Goal: Task Accomplishment & Management: Manage account settings

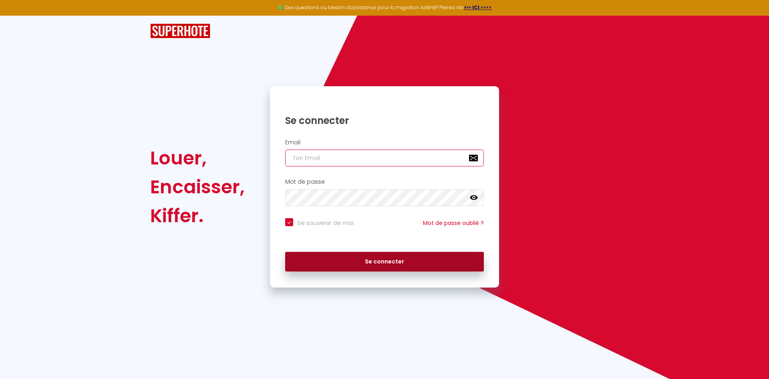
type input "[EMAIL_ADDRESS][DOMAIN_NAME]"
click at [382, 256] on button "Se connecter" at bounding box center [384, 262] width 199 height 20
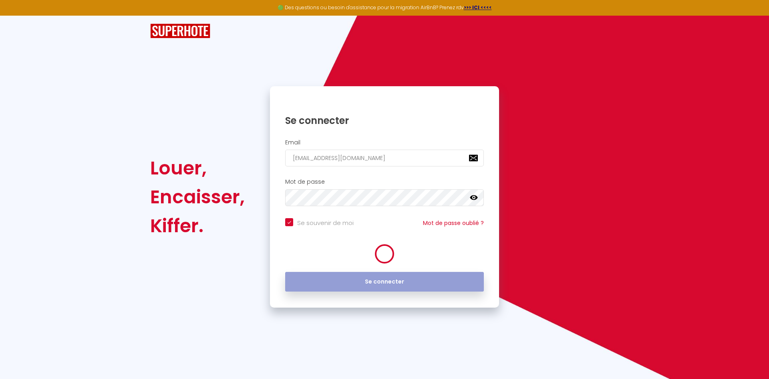
checkbox input "true"
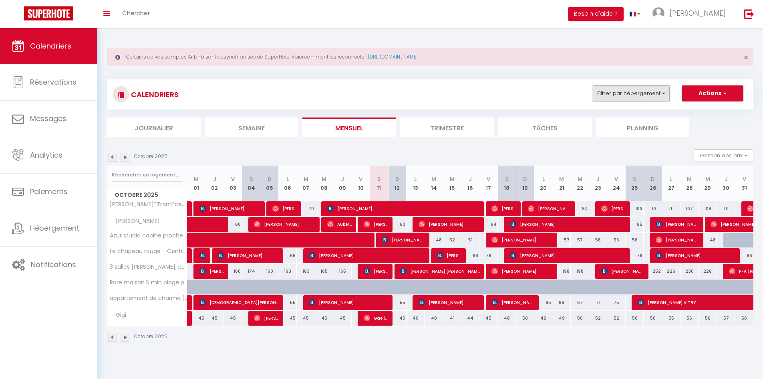
click at [627, 91] on button "Filtrer par hébergement" at bounding box center [631, 93] width 77 height 16
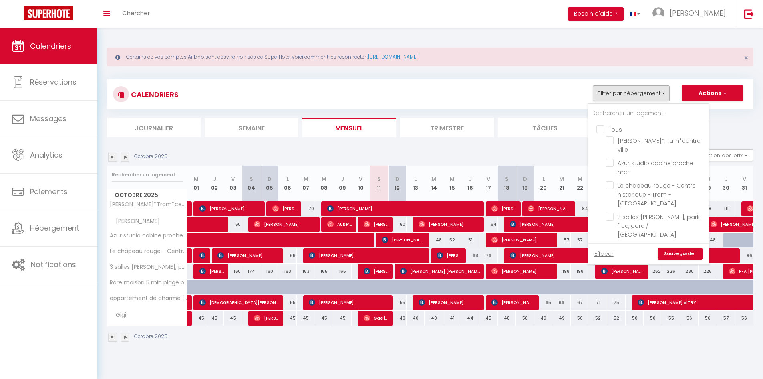
click at [605, 133] on label "Tous" at bounding box center [614, 129] width 18 height 9
click at [601, 133] on input "Tous" at bounding box center [657, 129] width 120 height 8
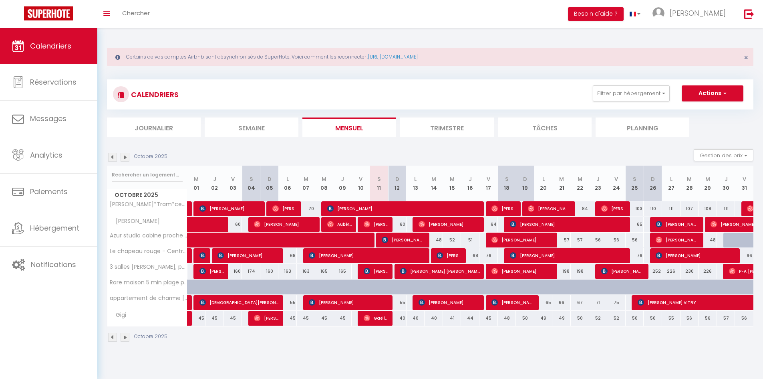
click at [601, 133] on li "Planning" at bounding box center [643, 127] width 94 height 20
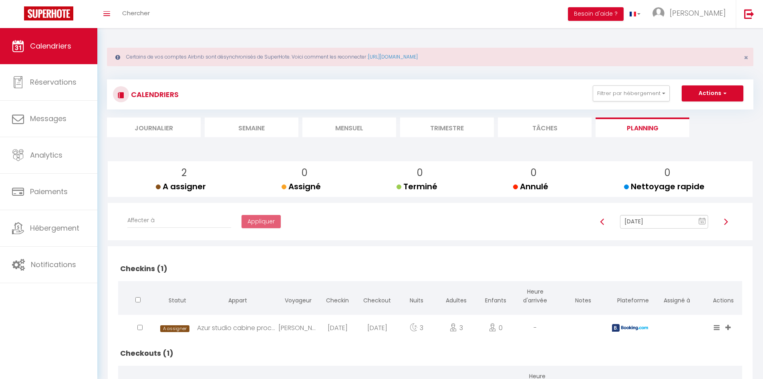
click at [379, 131] on li "Mensuel" at bounding box center [350, 127] width 94 height 20
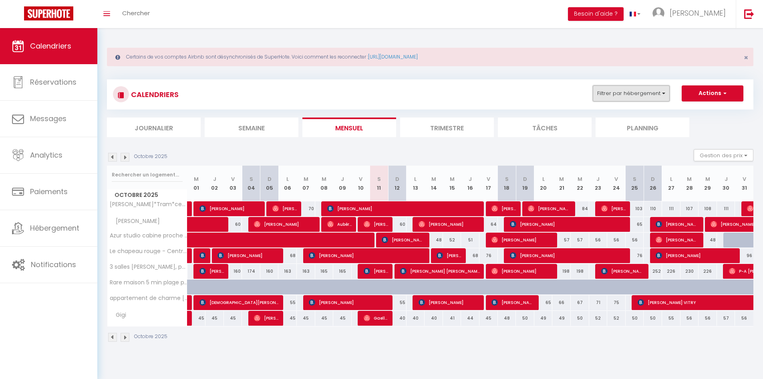
click at [623, 92] on button "Filtrer par hébergement" at bounding box center [631, 93] width 77 height 16
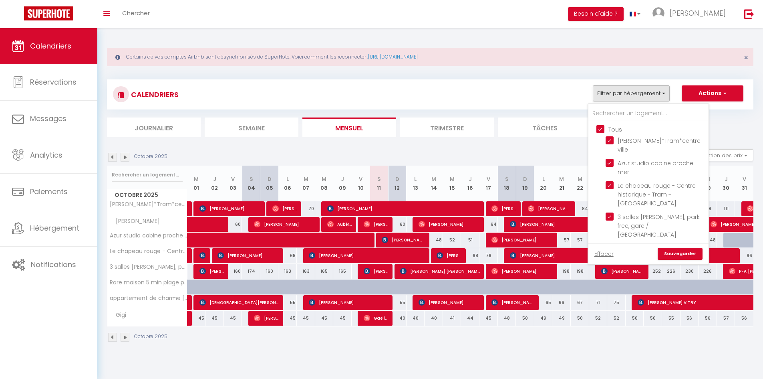
click at [599, 131] on input "Tous" at bounding box center [657, 129] width 120 height 8
checkbox input "false"
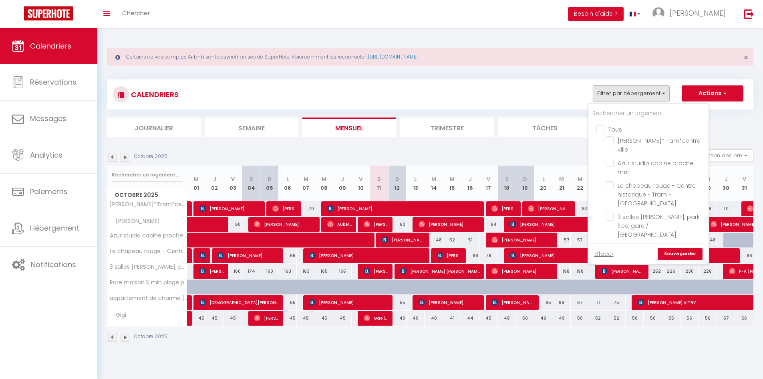
checkbox input "false"
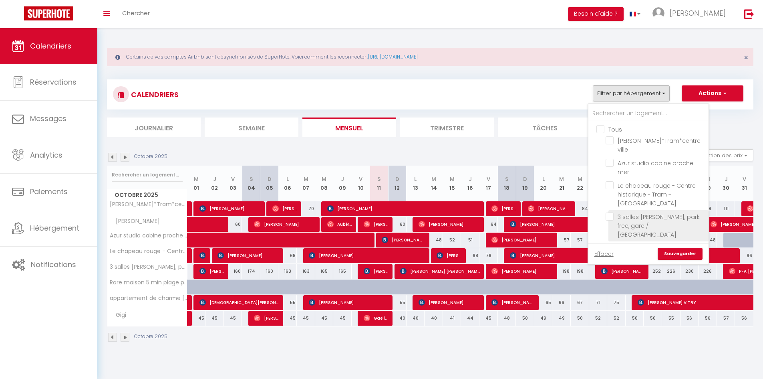
click at [615, 212] on input "3 salles [PERSON_NAME], park free, gare / [GEOGRAPHIC_DATA]" at bounding box center [656, 216] width 100 height 8
checkbox input "true"
click at [678, 252] on link "Sauvegarder" at bounding box center [680, 254] width 45 height 12
